Goal: Task Accomplishment & Management: Complete application form

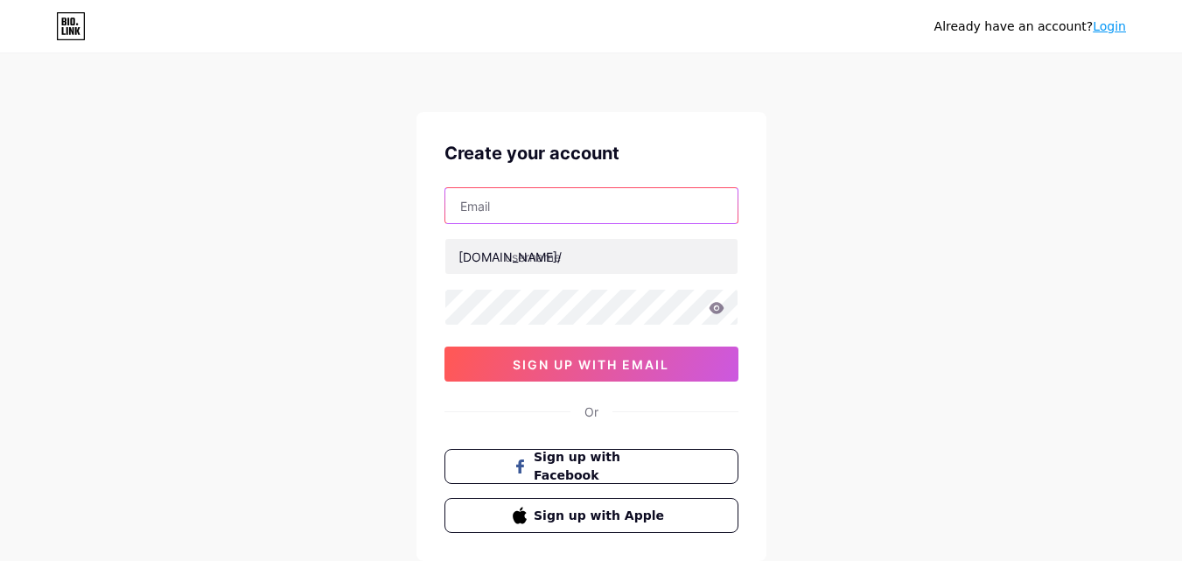
click at [669, 205] on input "text" at bounding box center [591, 205] width 292 height 35
type input "[EMAIL_ADDRESS][DOMAIN_NAME]"
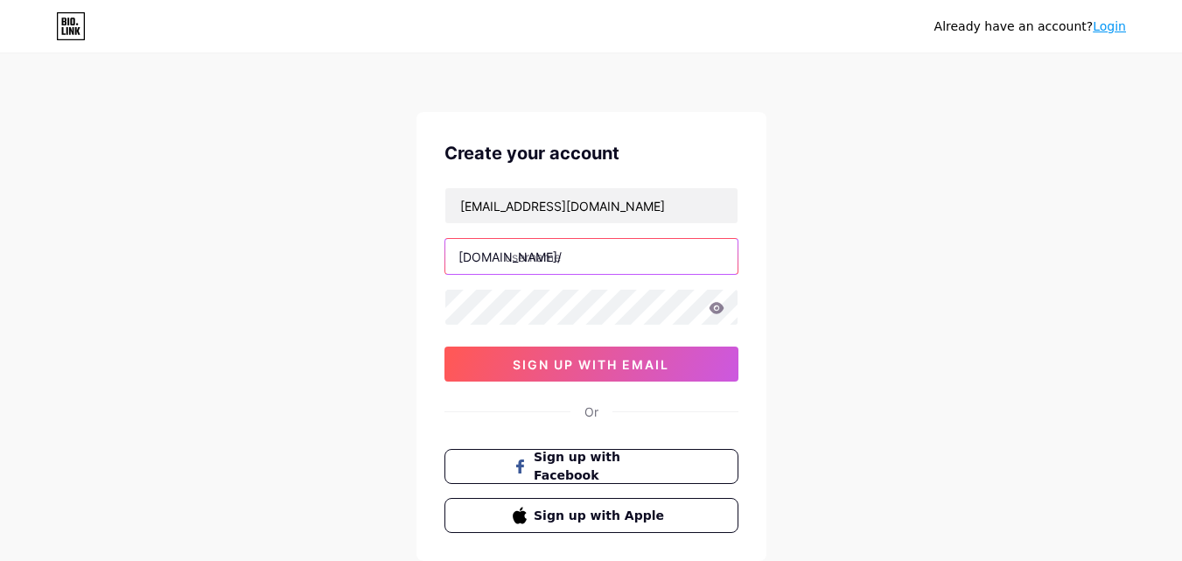
click at [590, 248] on input "text" at bounding box center [591, 256] width 292 height 35
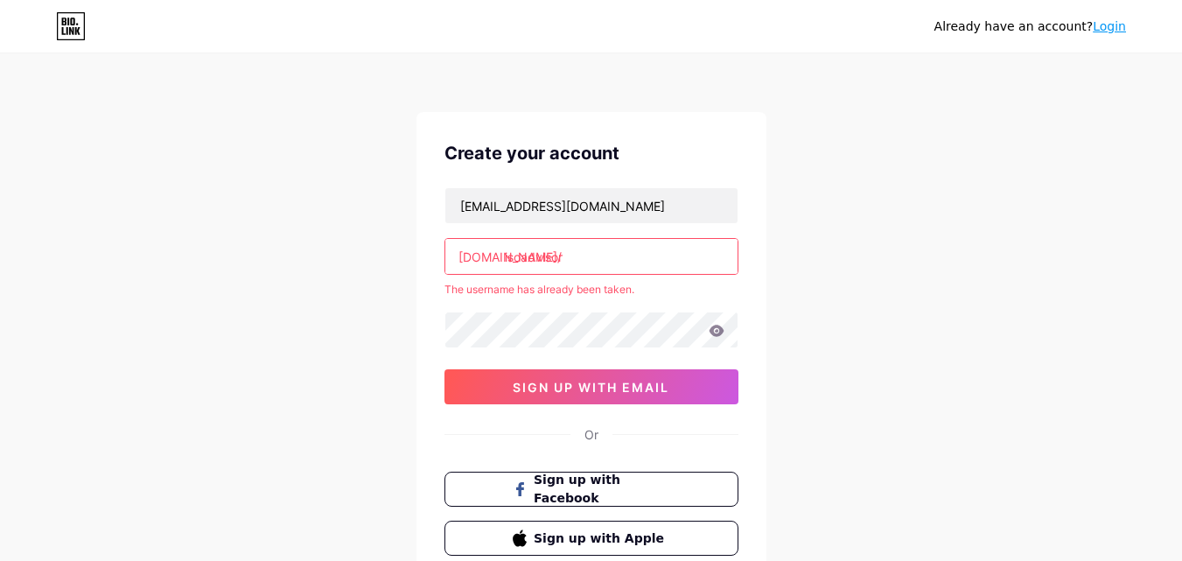
click at [520, 250] on input "isoadvisor" at bounding box center [591, 256] width 292 height 35
click at [528, 255] on input "iso-advisor" at bounding box center [591, 256] width 292 height 35
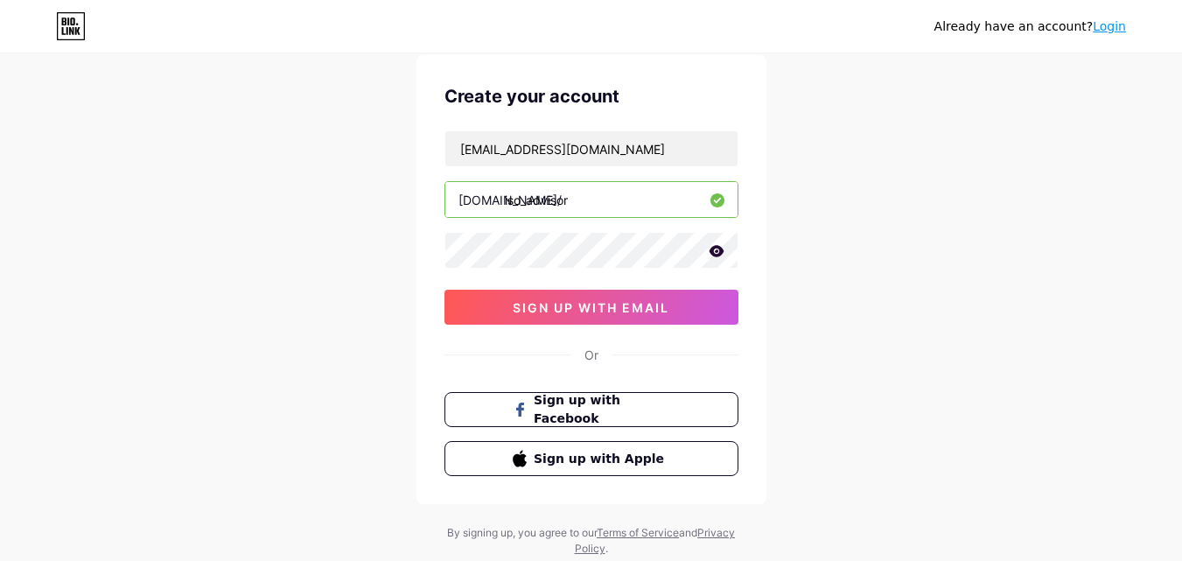
scroll to position [87, 0]
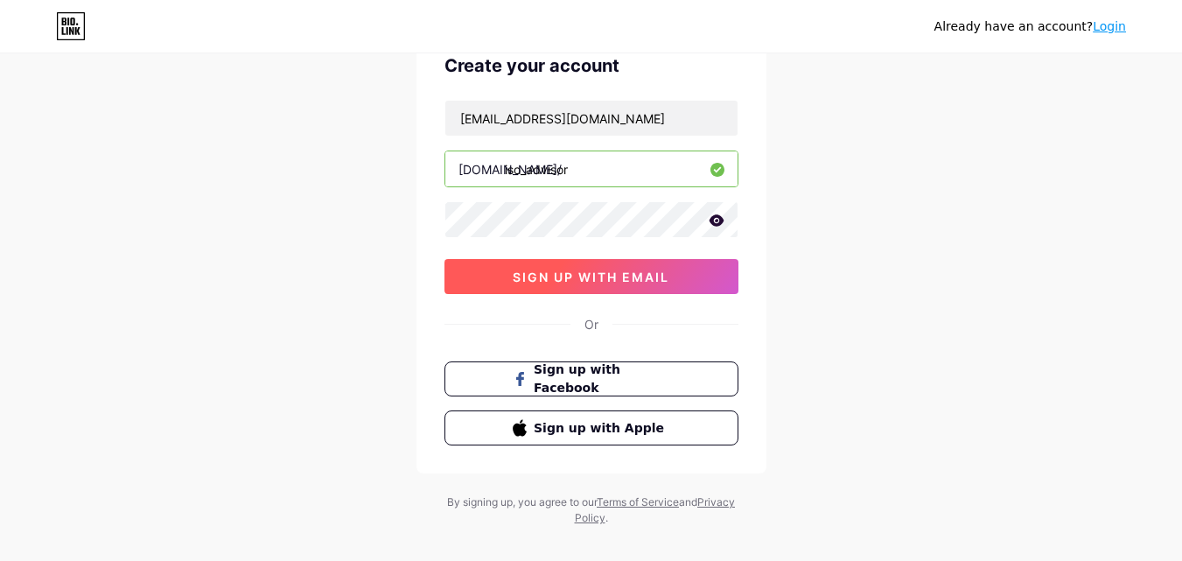
type input "iso_advisor"
click at [619, 283] on span "sign up with email" at bounding box center [591, 276] width 157 height 15
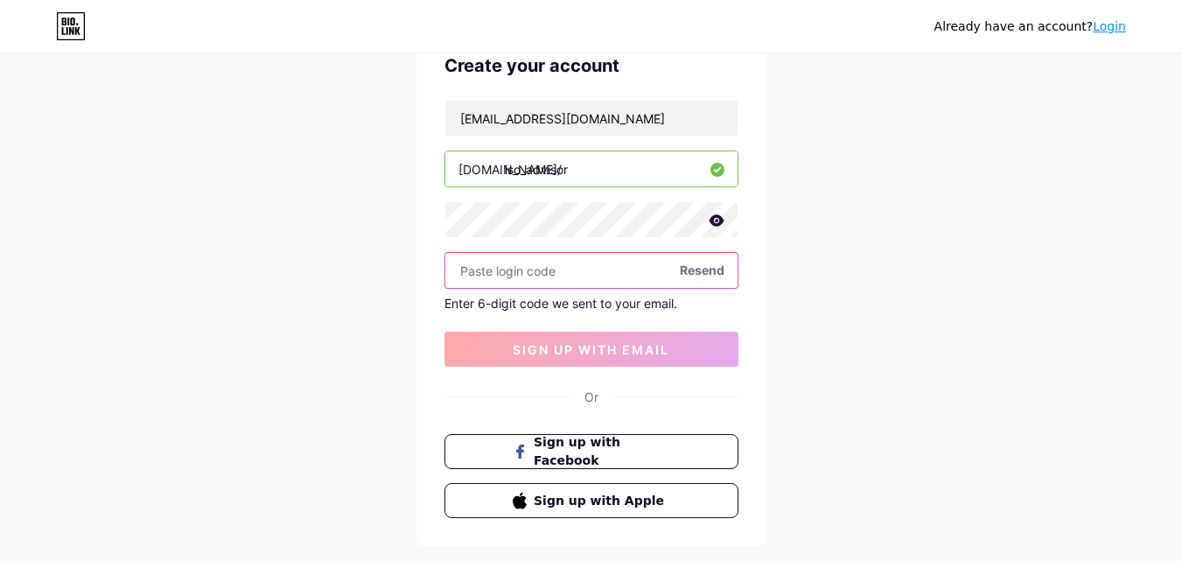
paste input "723177"
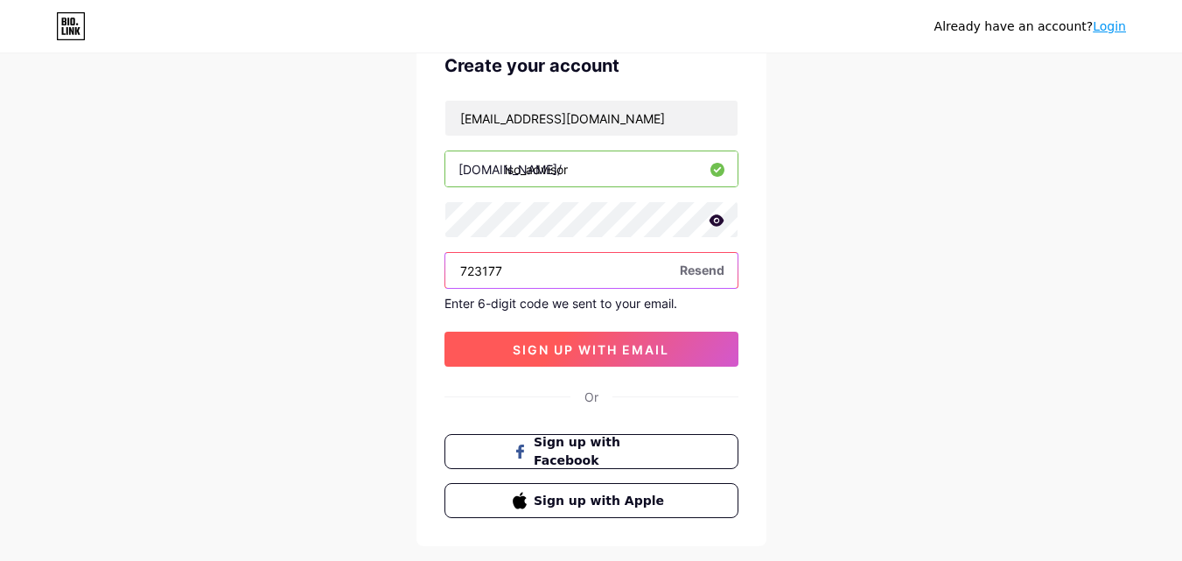
type input "723177"
click at [567, 342] on span "sign up with email" at bounding box center [591, 349] width 157 height 15
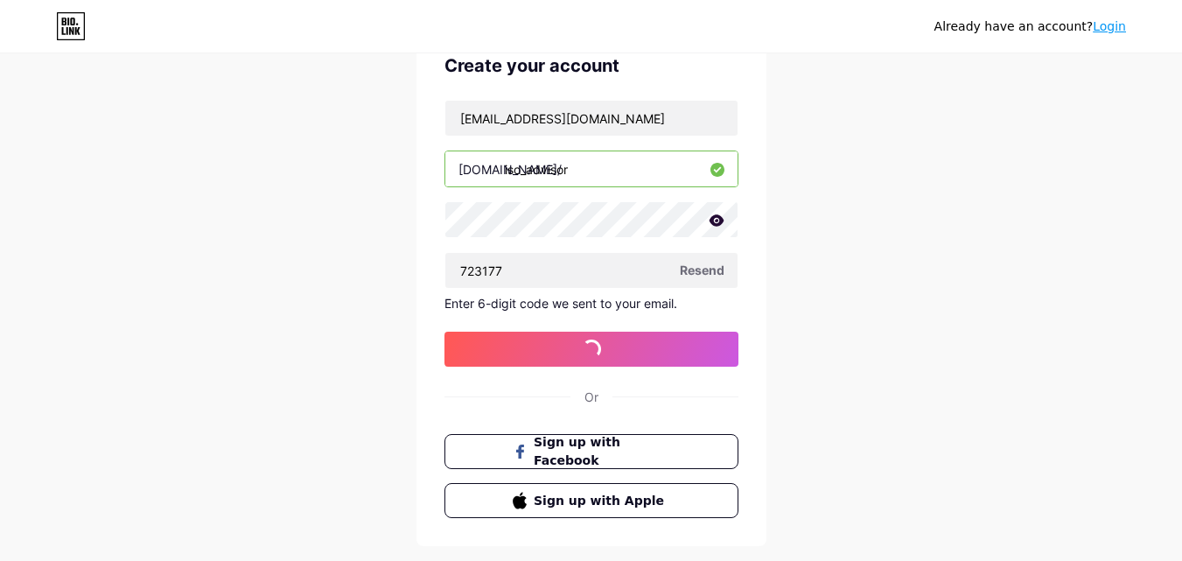
scroll to position [0, 0]
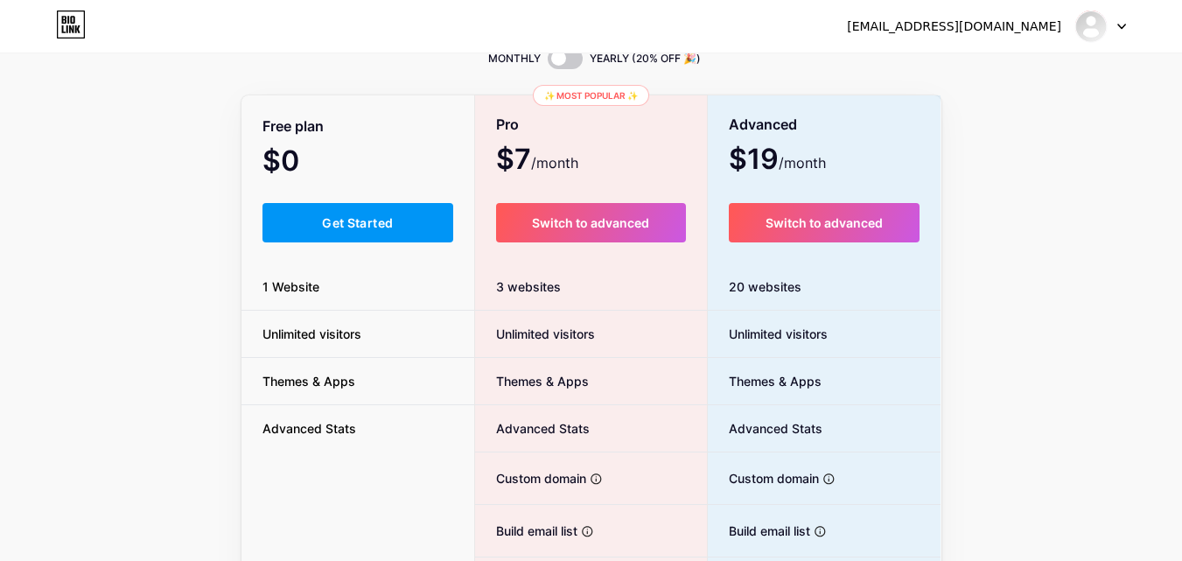
scroll to position [175, 0]
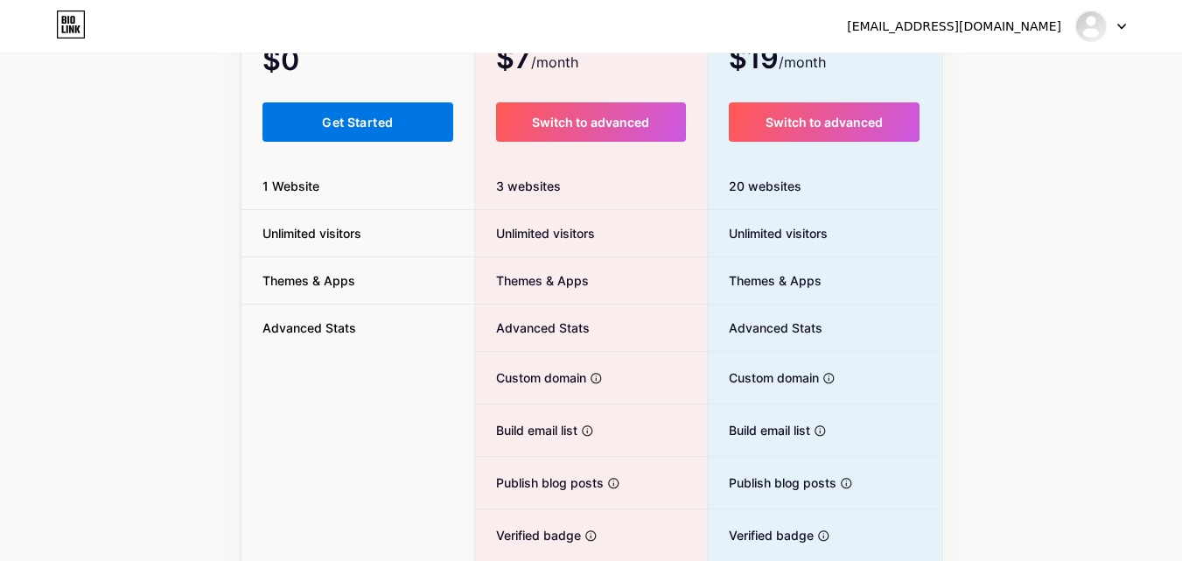
click at [374, 115] on span "Get Started" at bounding box center [357, 122] width 71 height 15
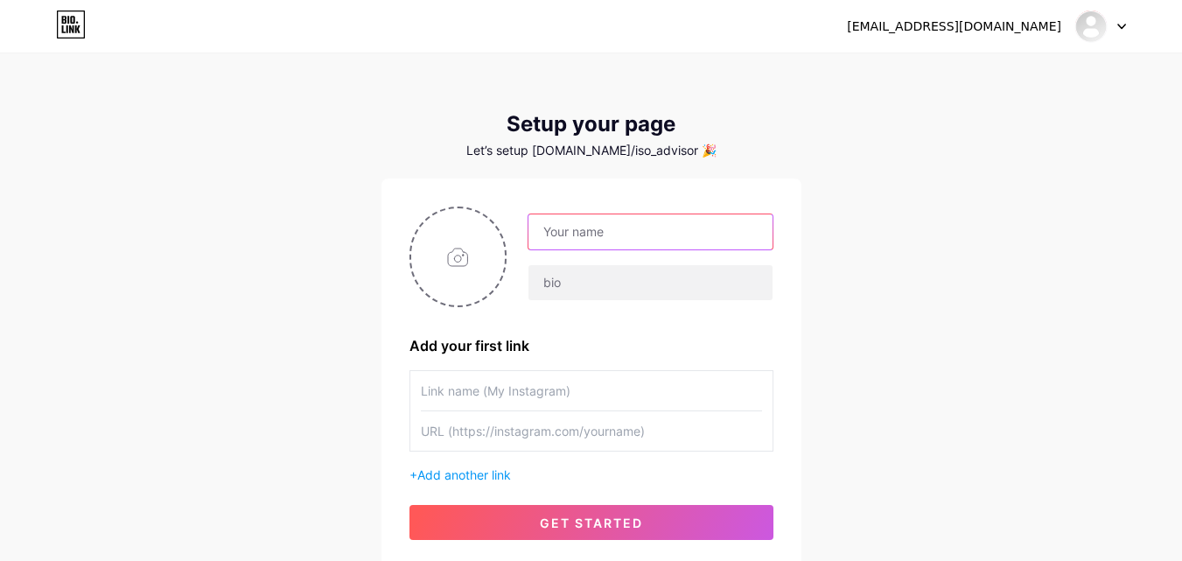
click at [573, 228] on input "text" at bounding box center [649, 231] width 243 height 35
type input "ISO ADVISOR"
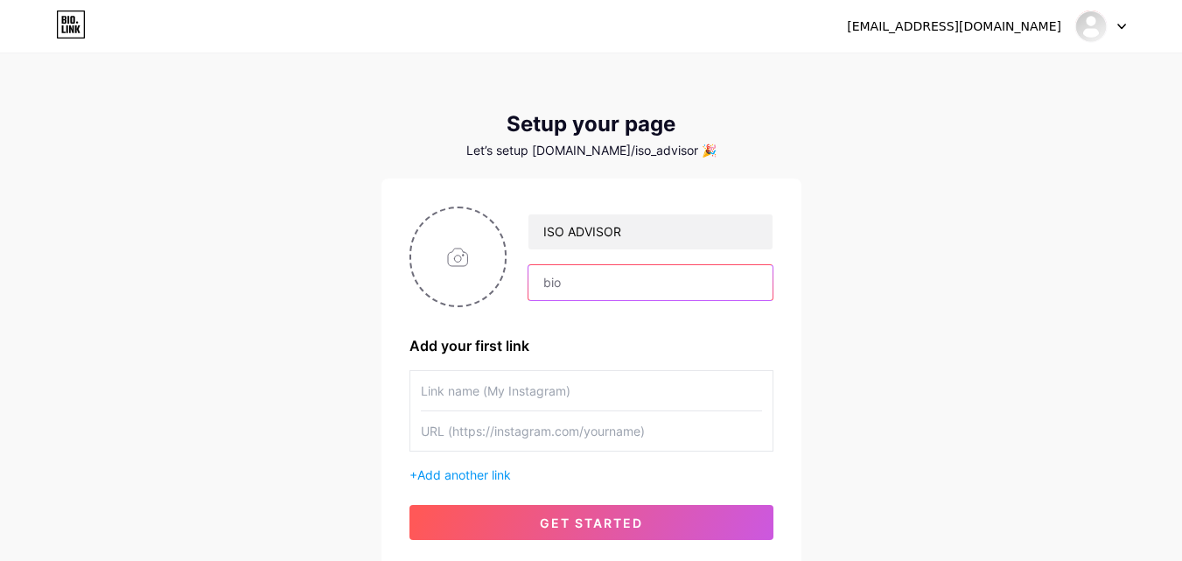
click at [618, 292] on input "text" at bounding box center [649, 282] width 243 height 35
click at [530, 416] on input "text" at bounding box center [591, 430] width 341 height 39
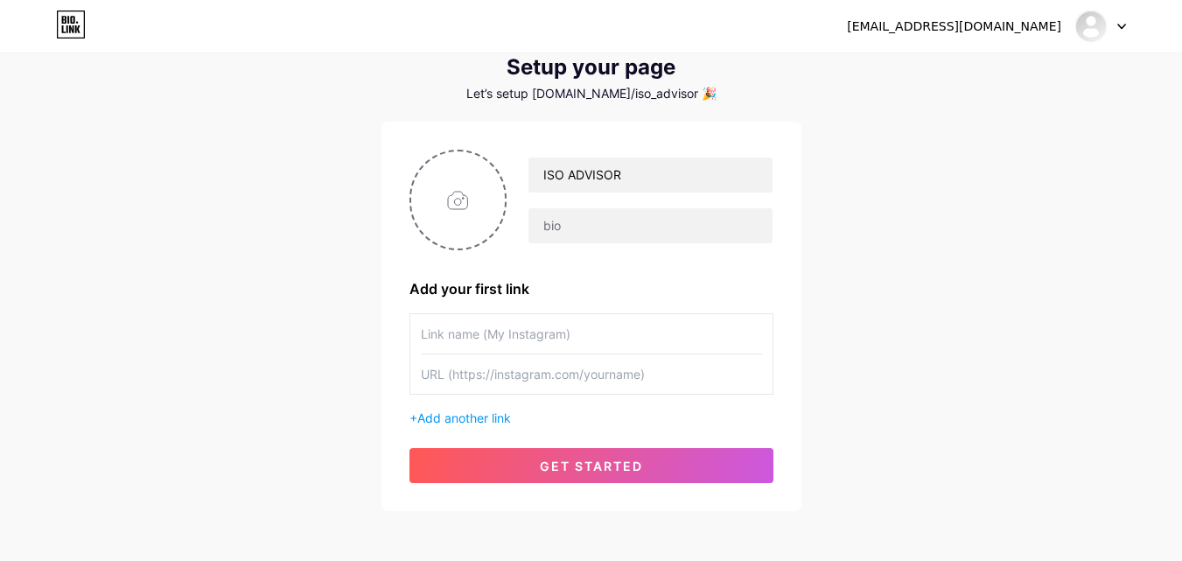
scroll to position [87, 0]
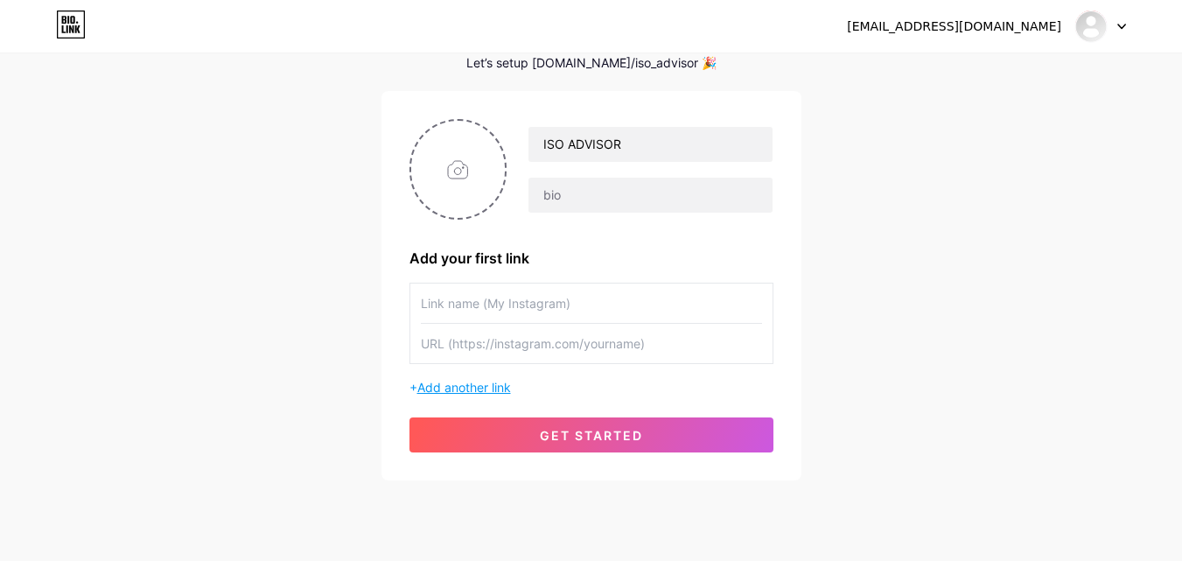
click at [491, 384] on span "Add another link" at bounding box center [464, 387] width 94 height 15
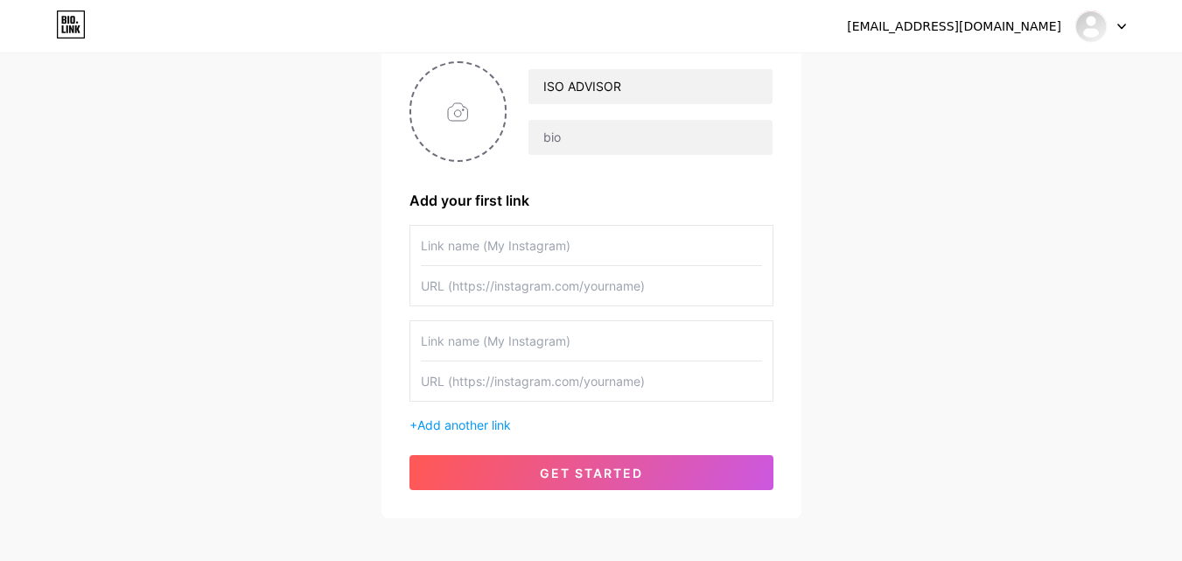
scroll to position [175, 0]
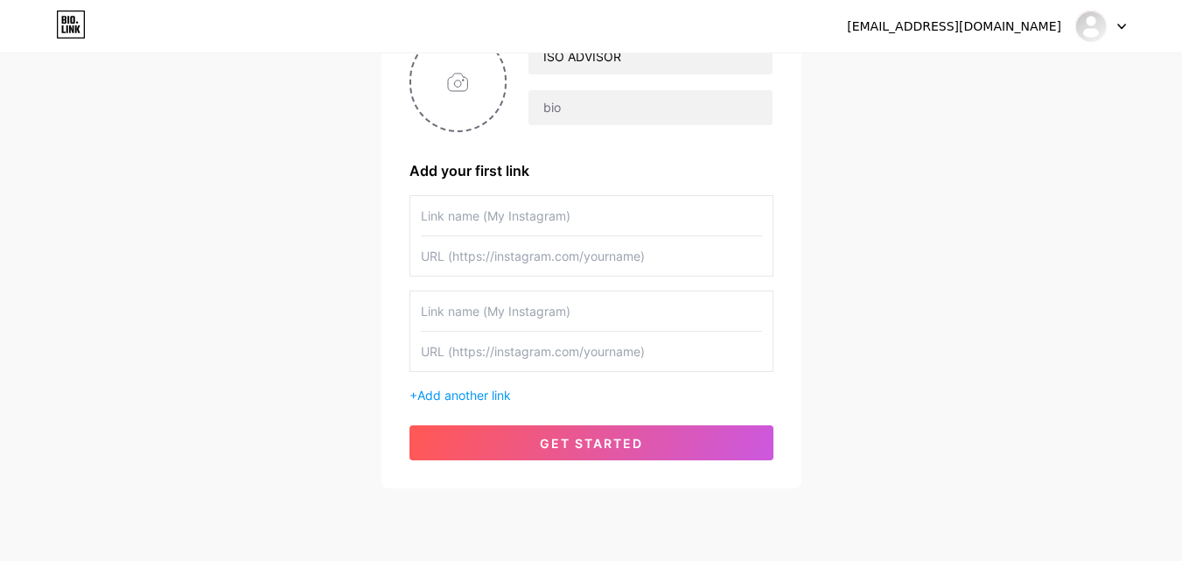
click at [511, 256] on input "text" at bounding box center [591, 255] width 341 height 39
paste input "https://maxicert.com/bahrain/"
type input "https://maxicert.com/bahrain/"
click at [541, 225] on input "text" at bounding box center [591, 215] width 341 height 39
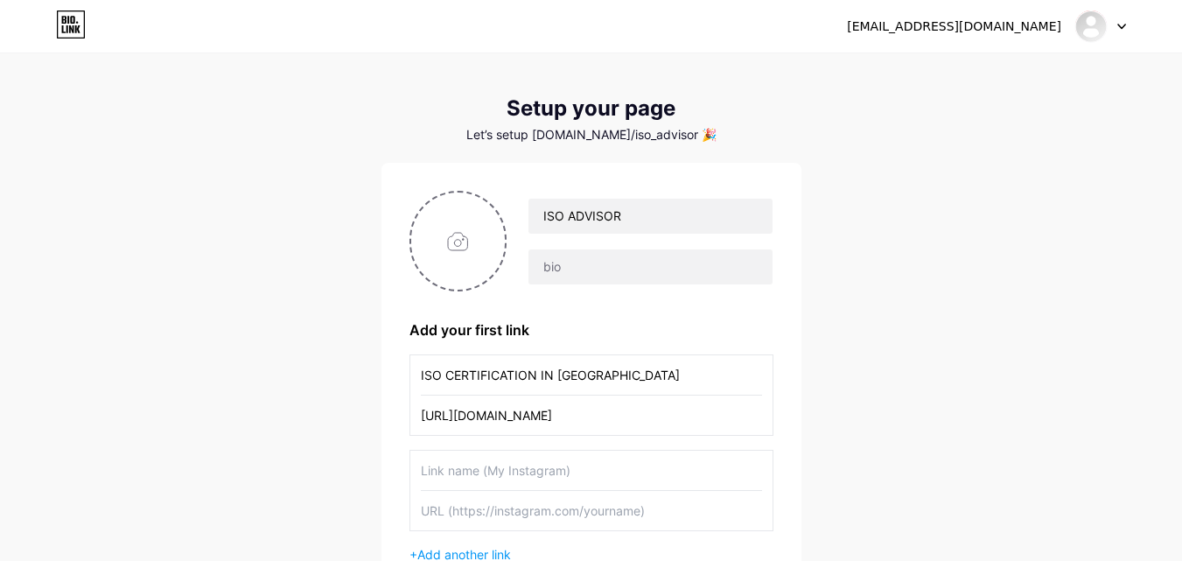
scroll to position [0, 0]
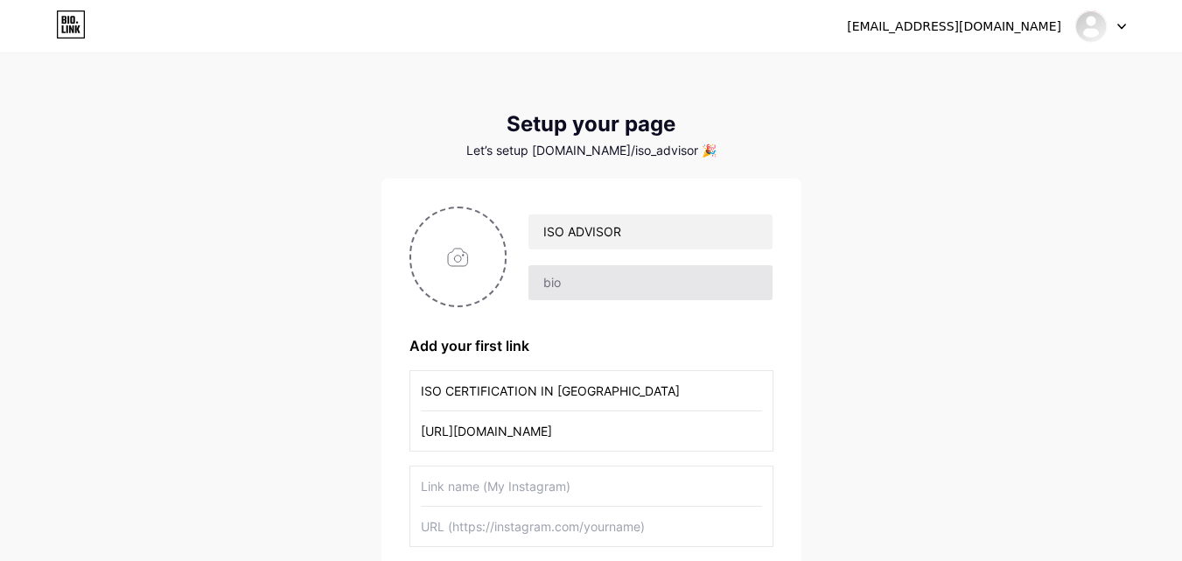
type input "ISO CERTIFICATION IN BAHRAIN"
click at [595, 287] on input "text" at bounding box center [649, 282] width 243 height 35
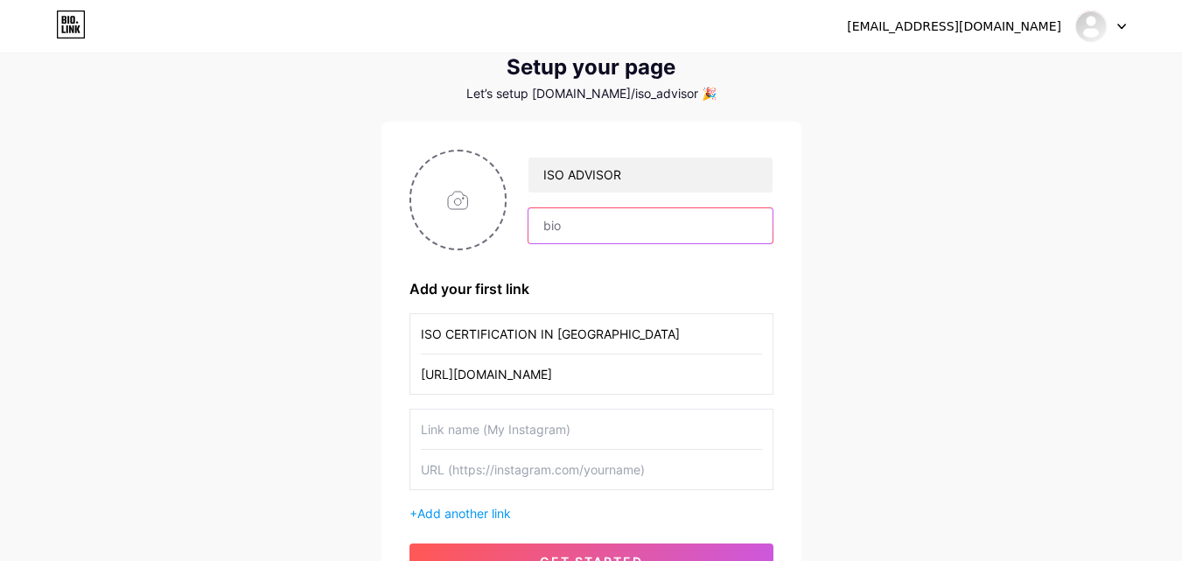
scroll to position [87, 0]
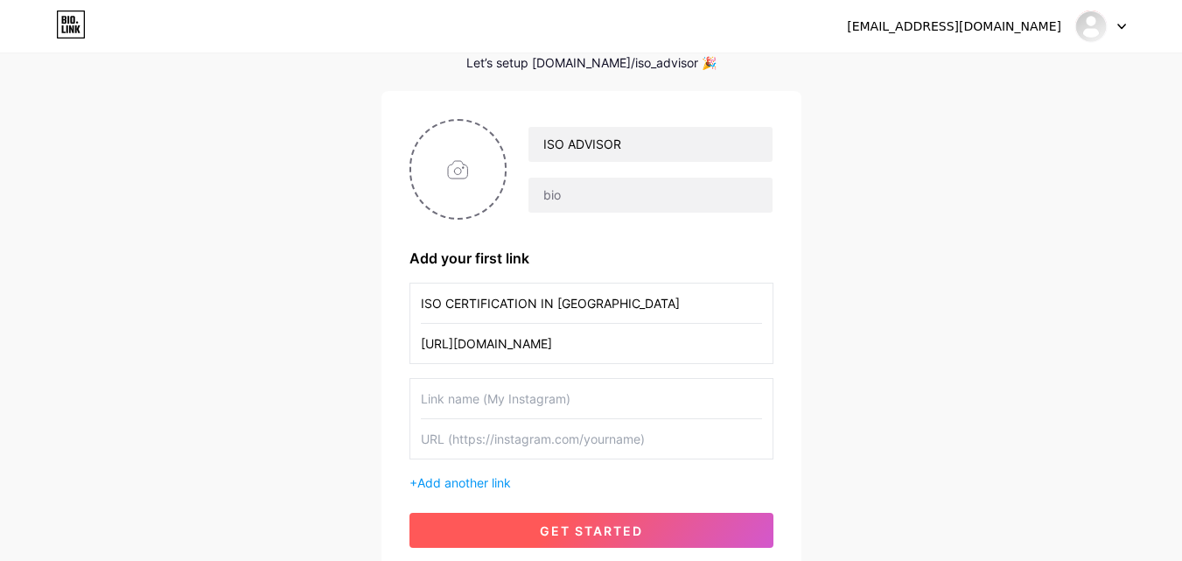
click at [591, 525] on span "get started" at bounding box center [591, 530] width 103 height 15
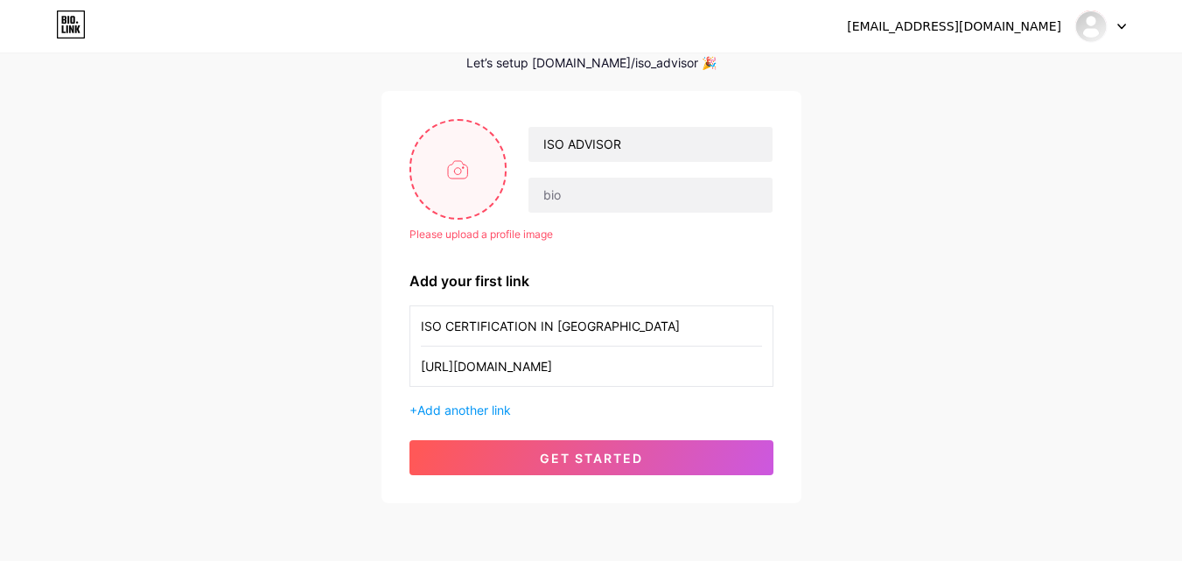
click at [459, 178] on input "file" at bounding box center [458, 169] width 94 height 97
type input "C:\fakepath\BLACK PIC.png"
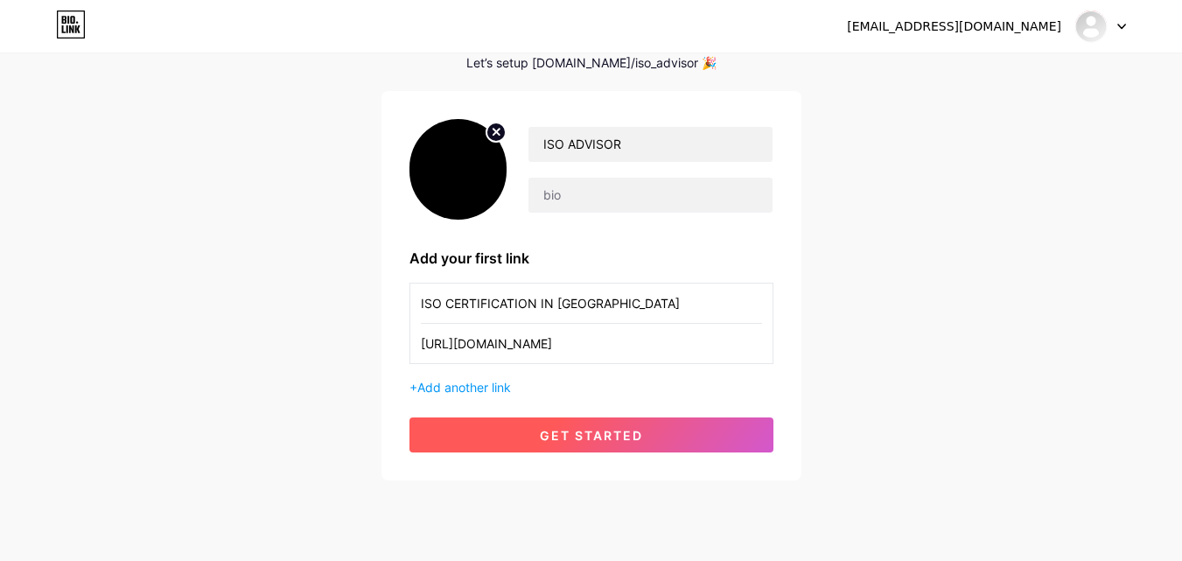
click at [612, 437] on span "get started" at bounding box center [591, 435] width 103 height 15
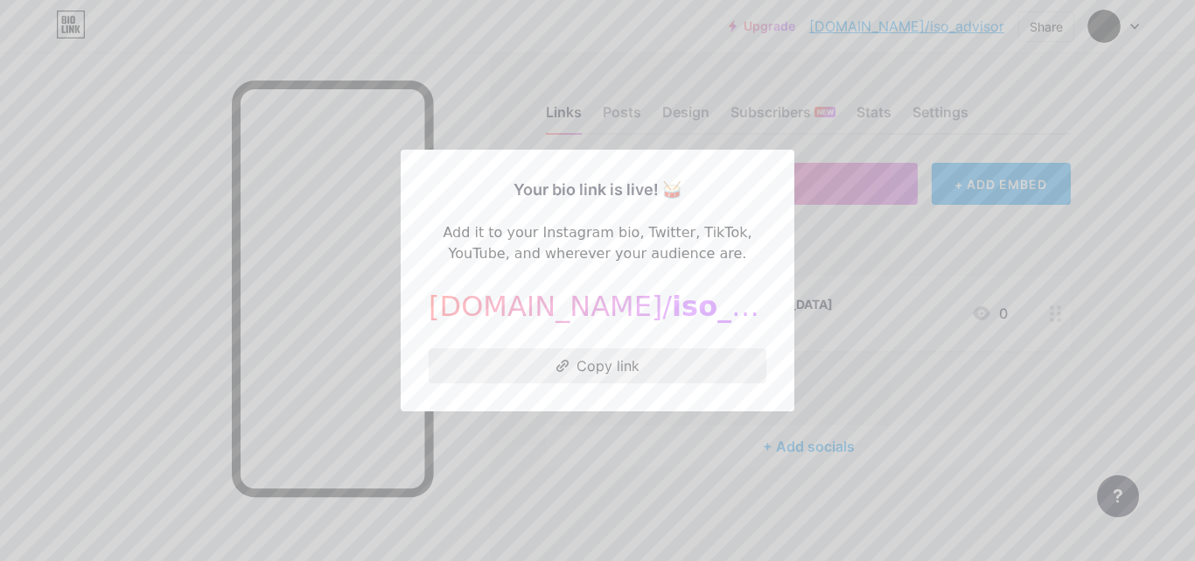
click at [615, 366] on button "Copy link" at bounding box center [598, 365] width 338 height 35
click at [818, 325] on div at bounding box center [597, 280] width 1195 height 561
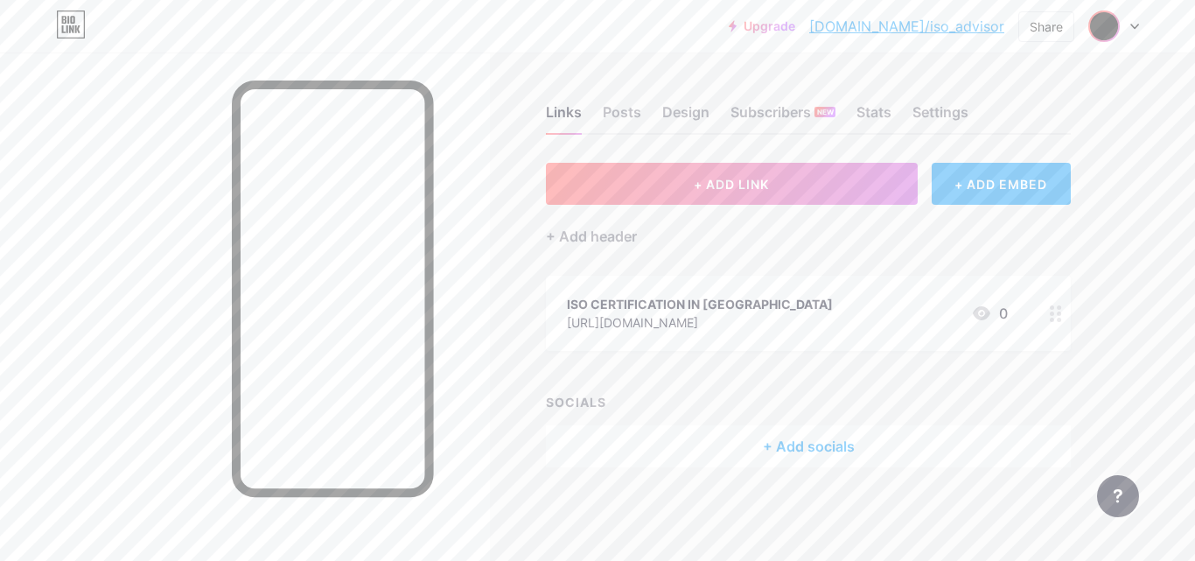
click at [1111, 31] on img at bounding box center [1104, 26] width 28 height 28
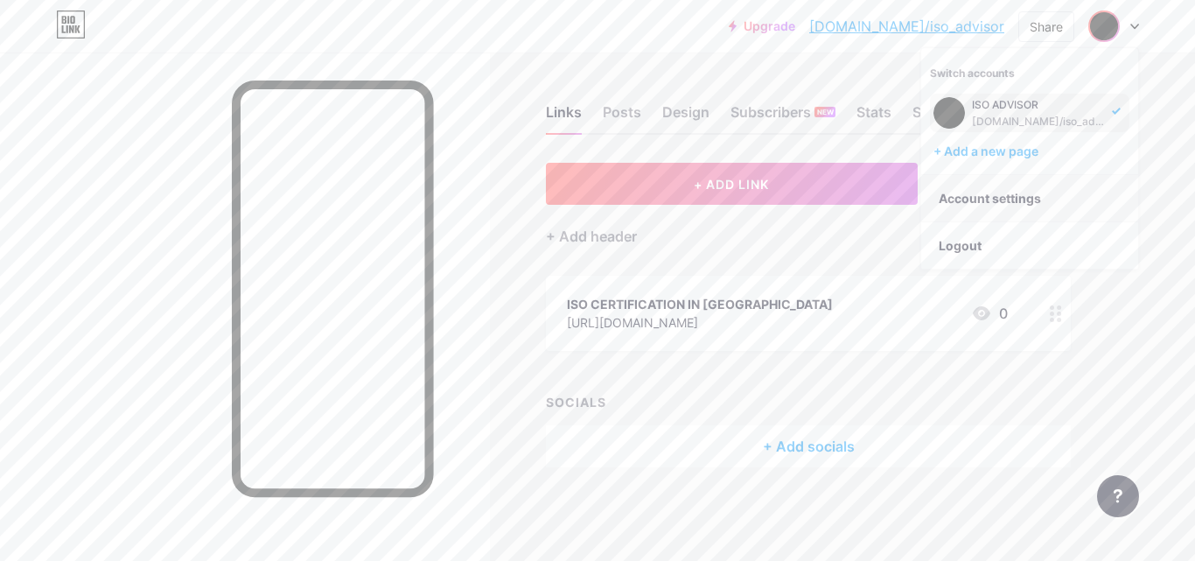
click at [1009, 198] on link "Account settings" at bounding box center [1029, 198] width 217 height 47
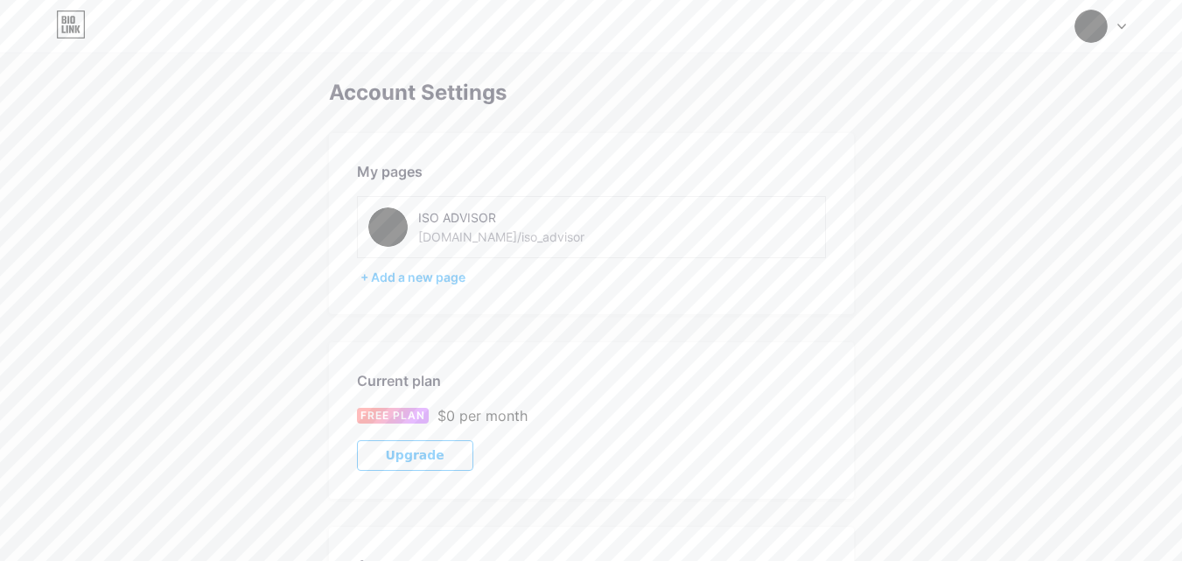
click at [397, 217] on img at bounding box center [387, 226] width 39 height 39
click at [571, 221] on div "ISO ADVISOR" at bounding box center [540, 217] width 244 height 18
click at [1118, 31] on div at bounding box center [1100, 25] width 51 height 31
click at [1098, 103] on div "ISO ADVISOR bio.link/iso_advisor" at bounding box center [1016, 113] width 199 height 38
